Goal: Find specific page/section

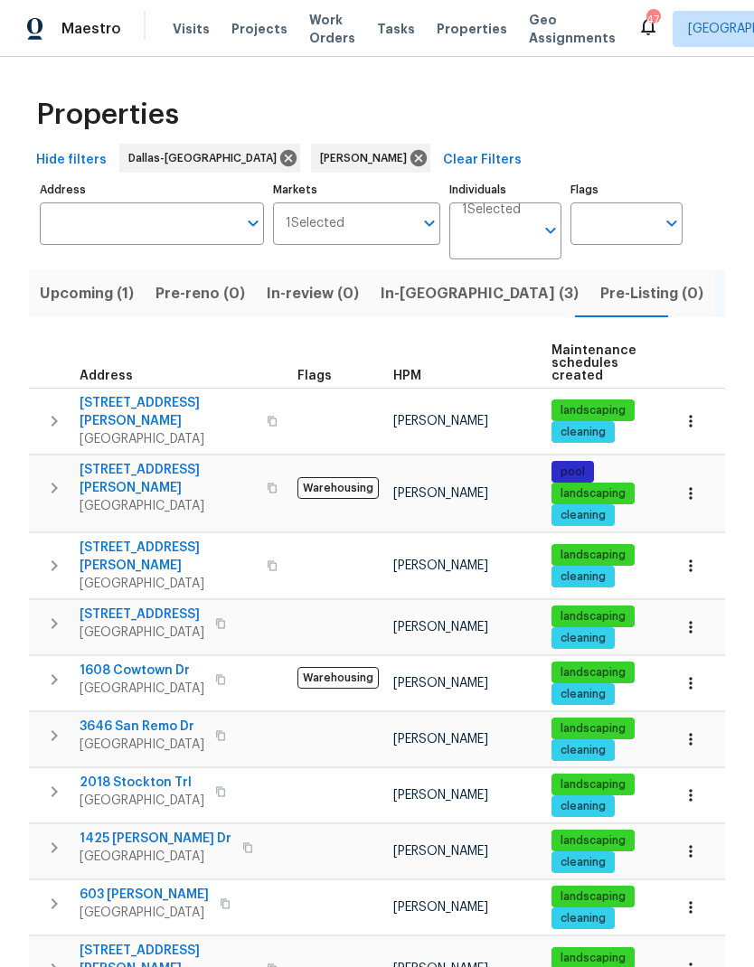
click at [686, 491] on icon "button" at bounding box center [690, 493] width 18 height 18
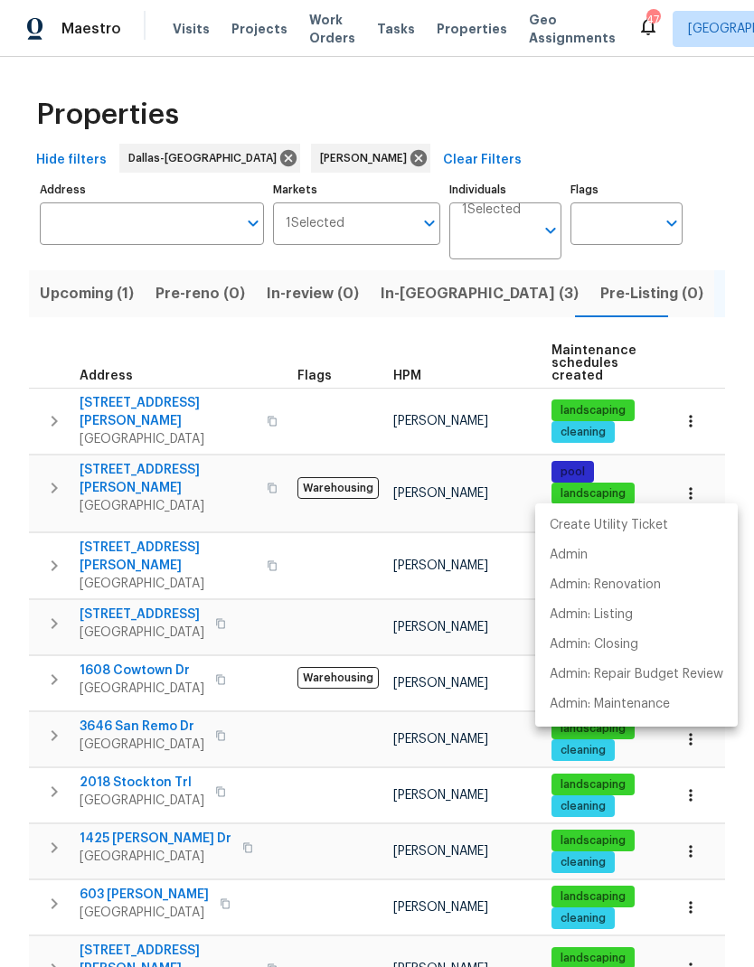
click at [165, 458] on div at bounding box center [377, 483] width 754 height 967
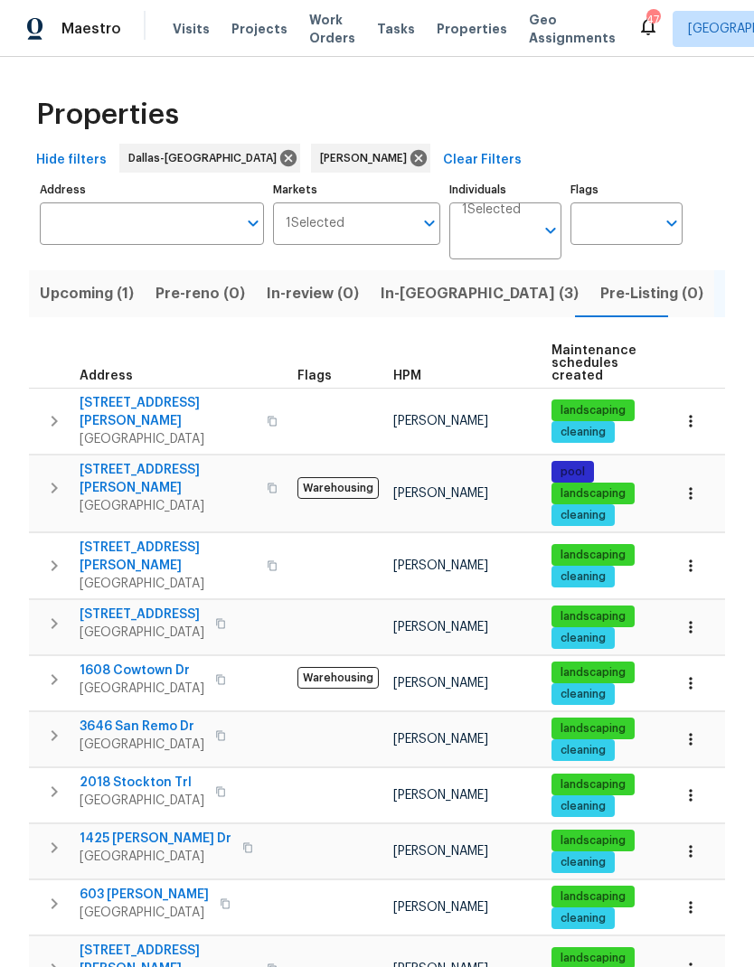
click at [152, 465] on span "619 Hammond Dr" at bounding box center [168, 479] width 176 height 36
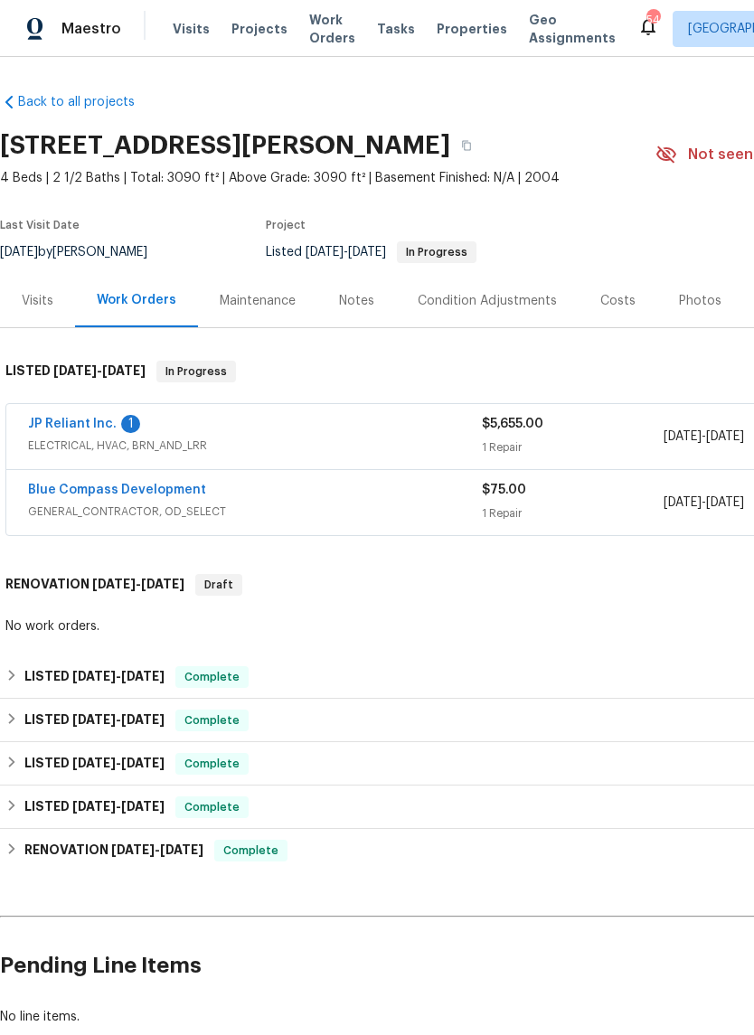
click at [79, 417] on link "JP Reliant Inc." at bounding box center [72, 423] width 89 height 13
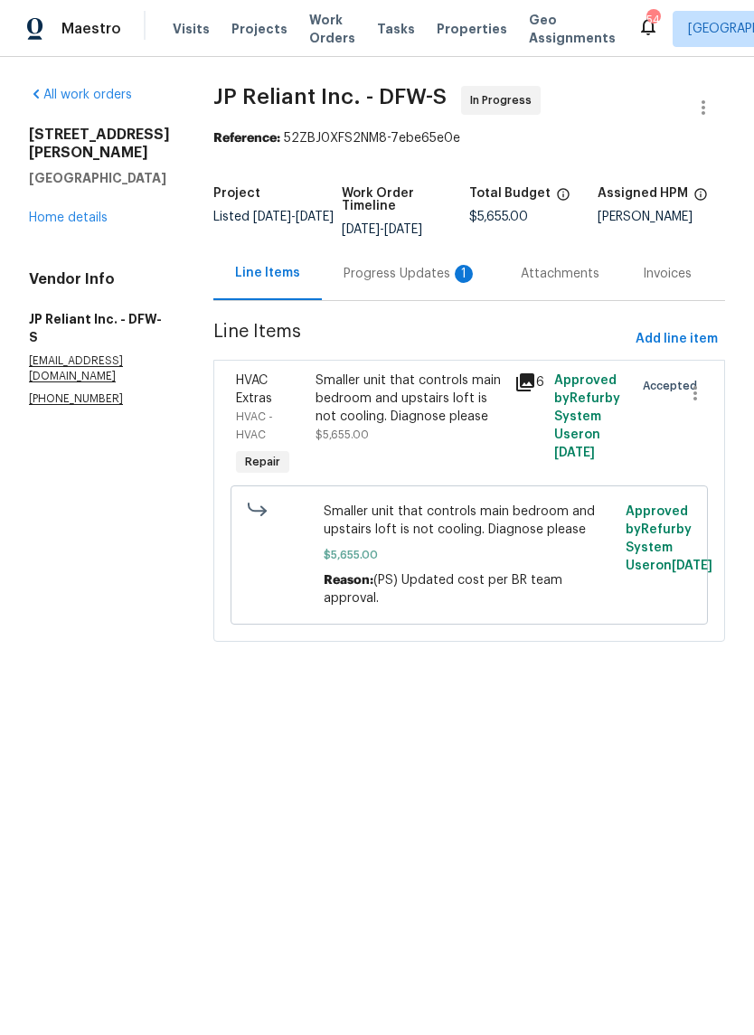
click at [433, 261] on div "Progress Updates 1" at bounding box center [410, 273] width 177 height 53
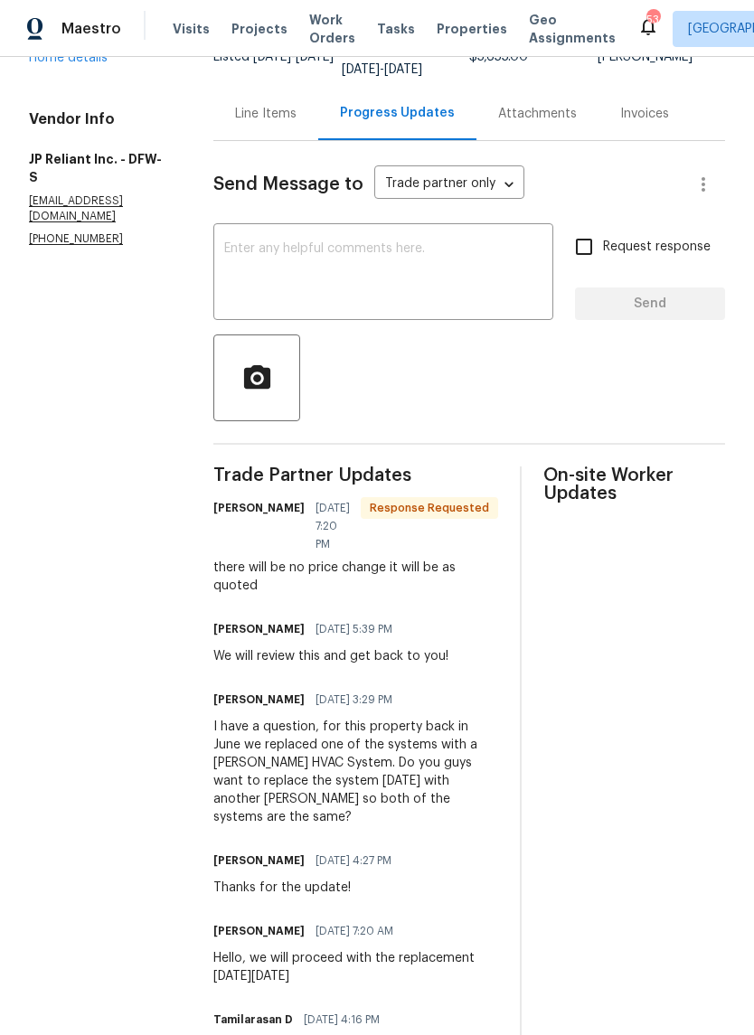
scroll to position [159, 0]
